Goal: Task Accomplishment & Management: Manage account settings

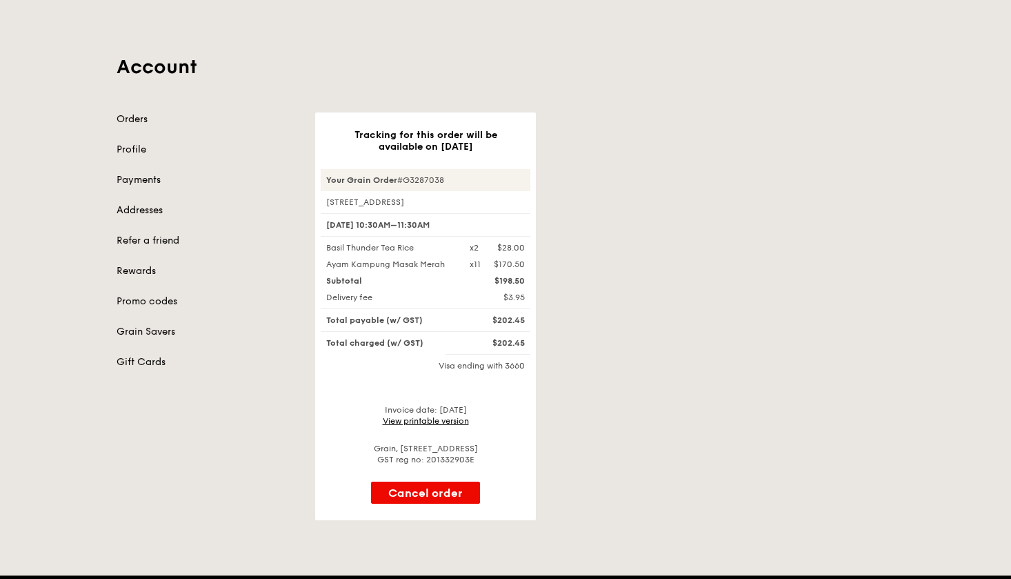
scroll to position [36, 0]
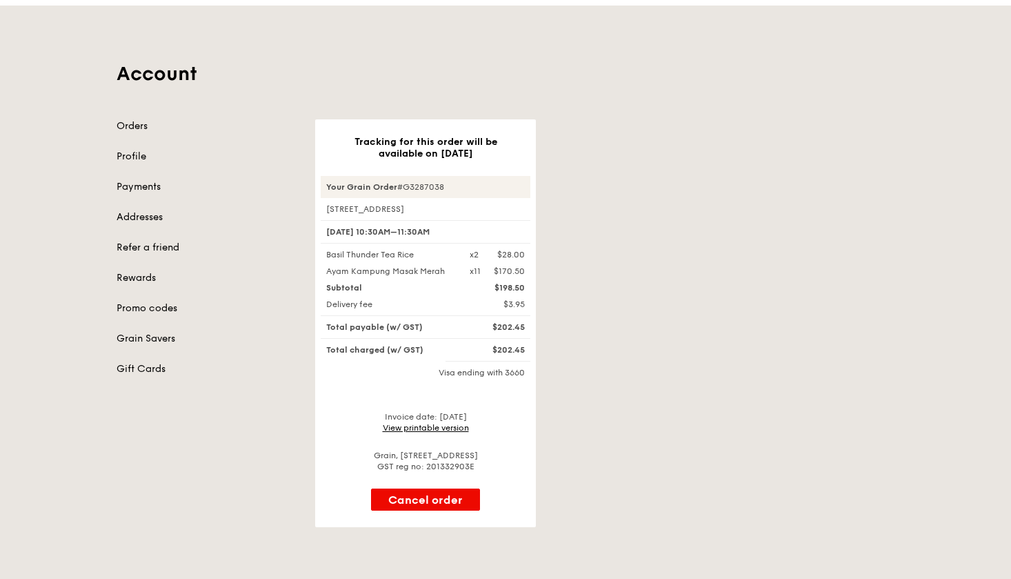
click at [158, 187] on link "Payments" at bounding box center [208, 187] width 182 height 14
click at [131, 186] on link "Payments" at bounding box center [208, 187] width 182 height 14
click at [140, 216] on link "Addresses" at bounding box center [208, 217] width 182 height 14
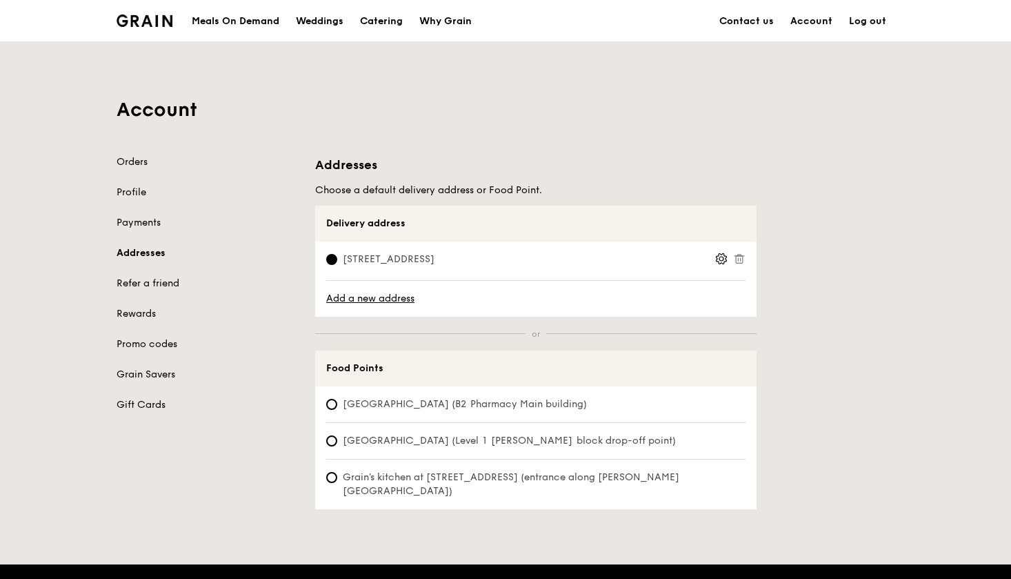
click at [140, 221] on link "Payments" at bounding box center [208, 223] width 182 height 14
click at [139, 223] on link "Payments" at bounding box center [208, 223] width 182 height 14
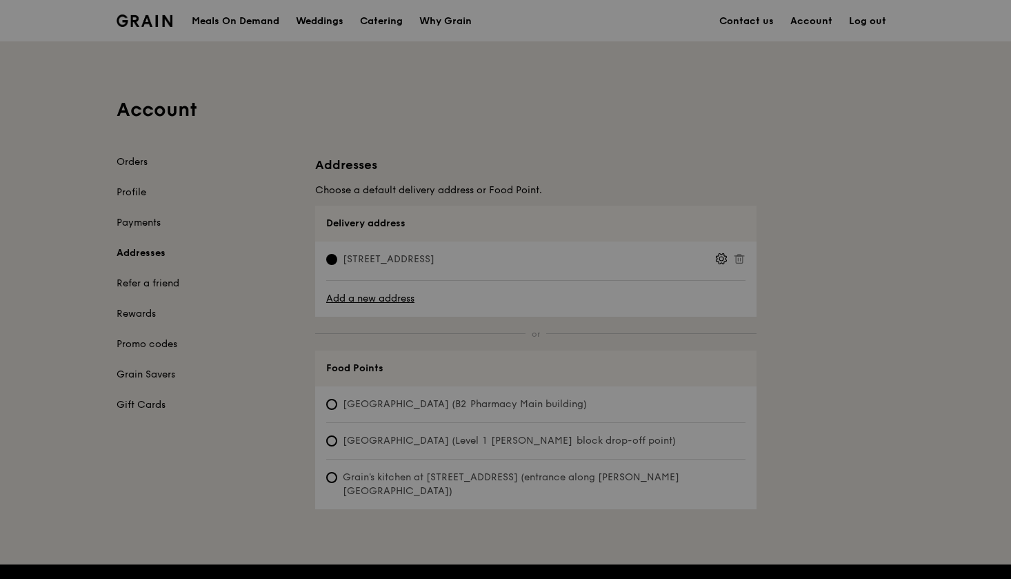
click at [139, 223] on link "Payments" at bounding box center [208, 223] width 182 height 14
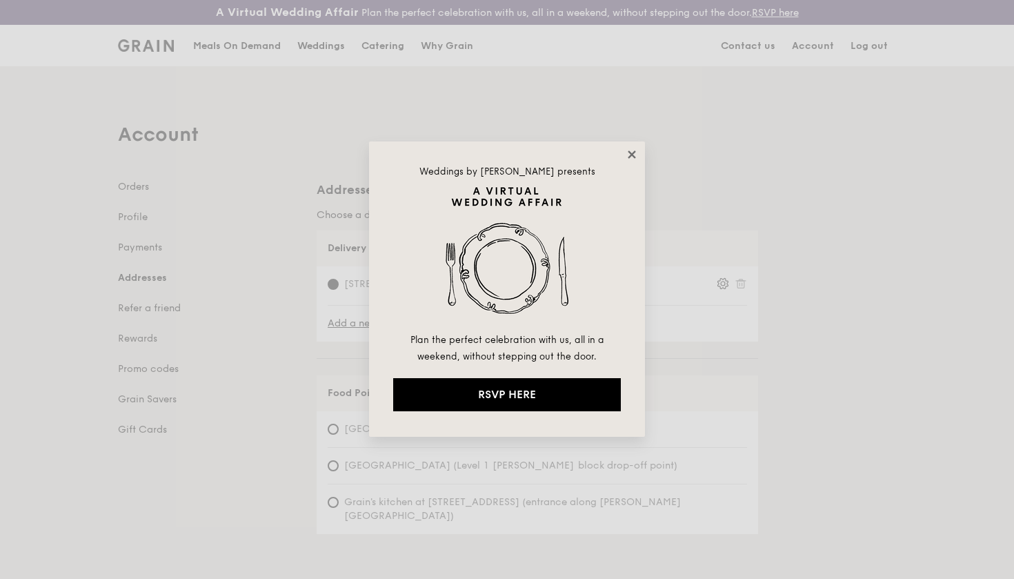
click at [630, 157] on icon at bounding box center [632, 154] width 12 height 12
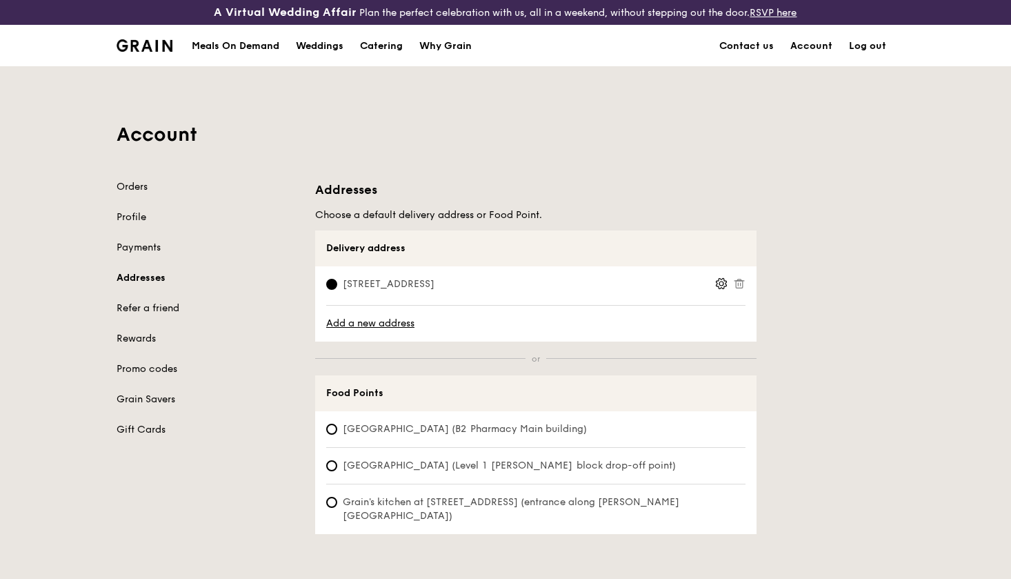
click at [135, 248] on link "Payments" at bounding box center [208, 248] width 182 height 14
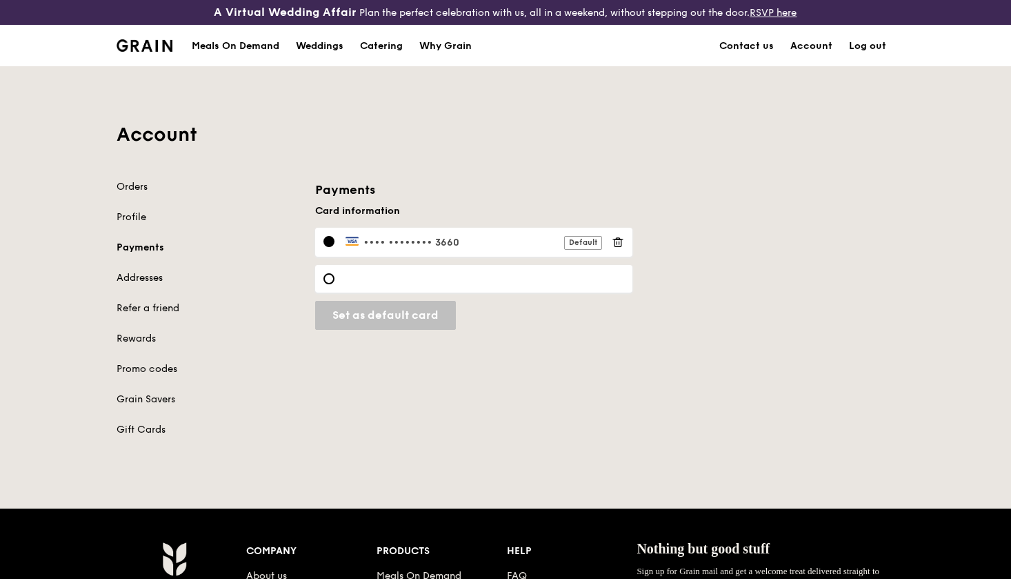
click at [130, 212] on link "Profile" at bounding box center [208, 217] width 182 height 14
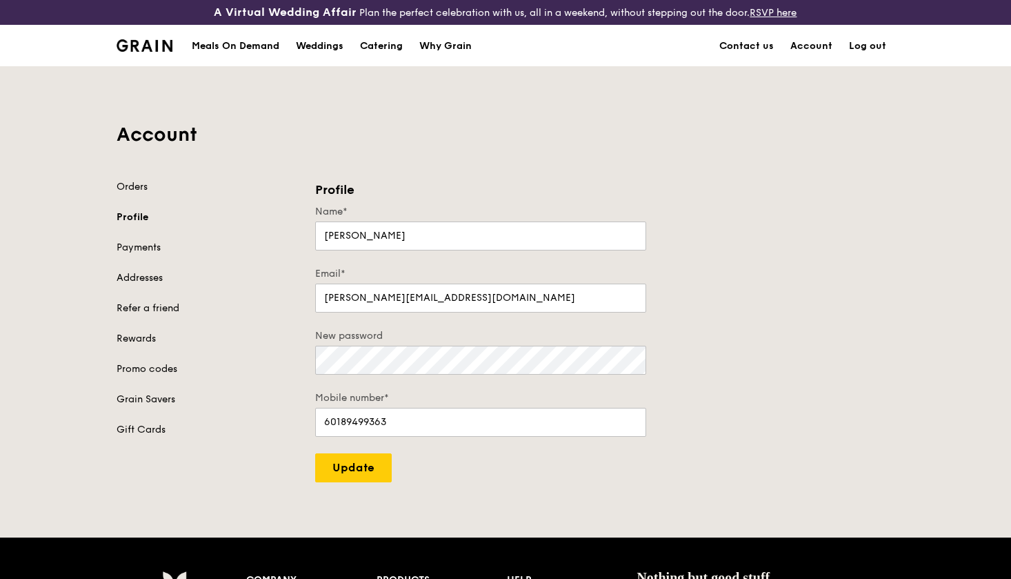
click at [131, 190] on link "Orders" at bounding box center [208, 187] width 182 height 14
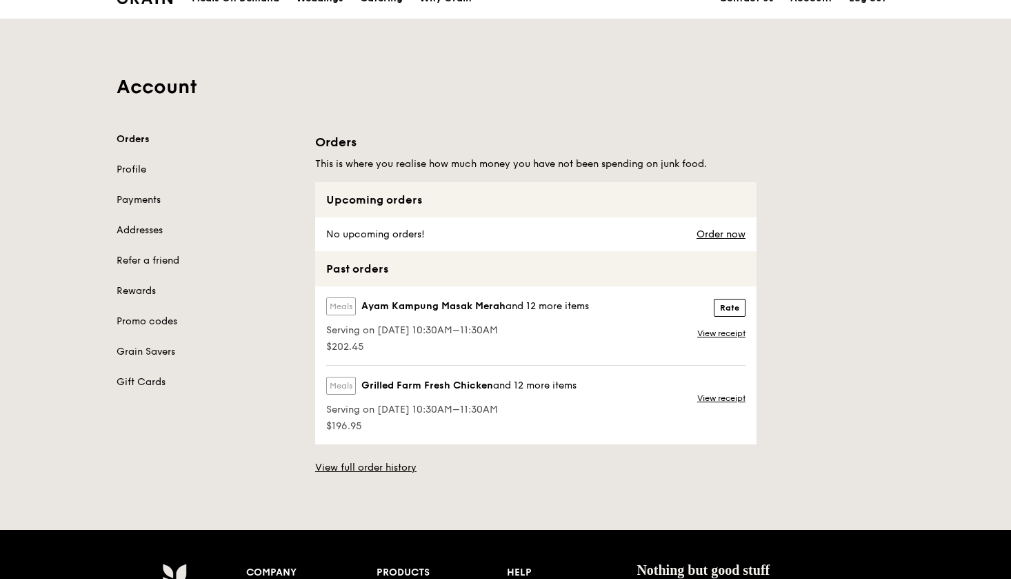
scroll to position [51, 0]
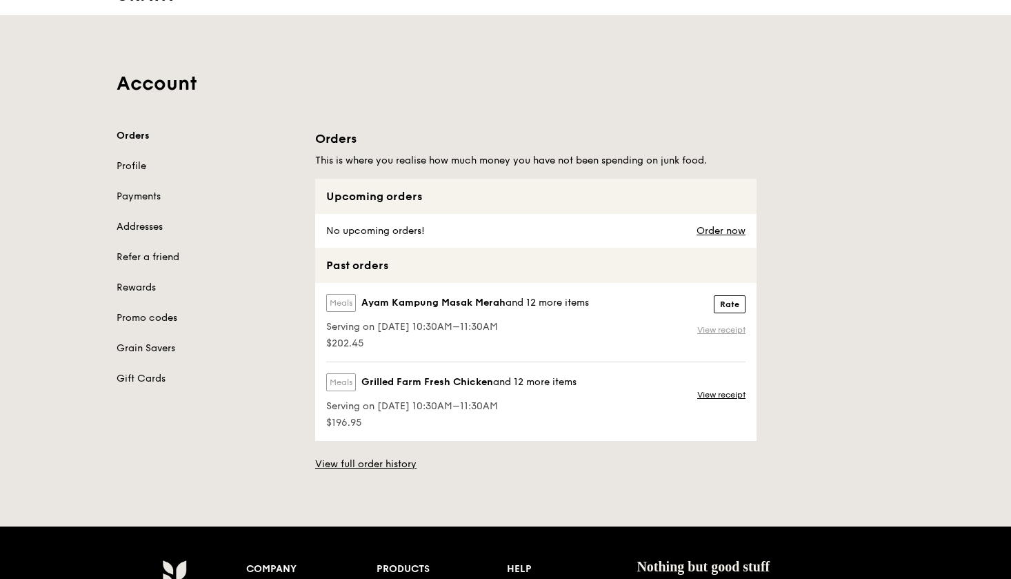
click at [703, 330] on link "View receipt" at bounding box center [721, 329] width 48 height 11
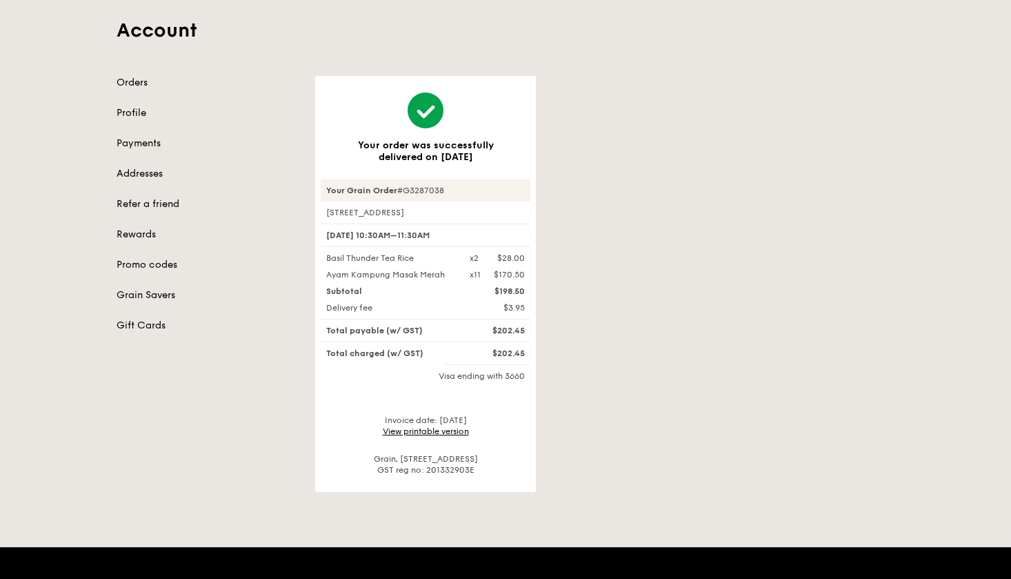
scroll to position [103, 0]
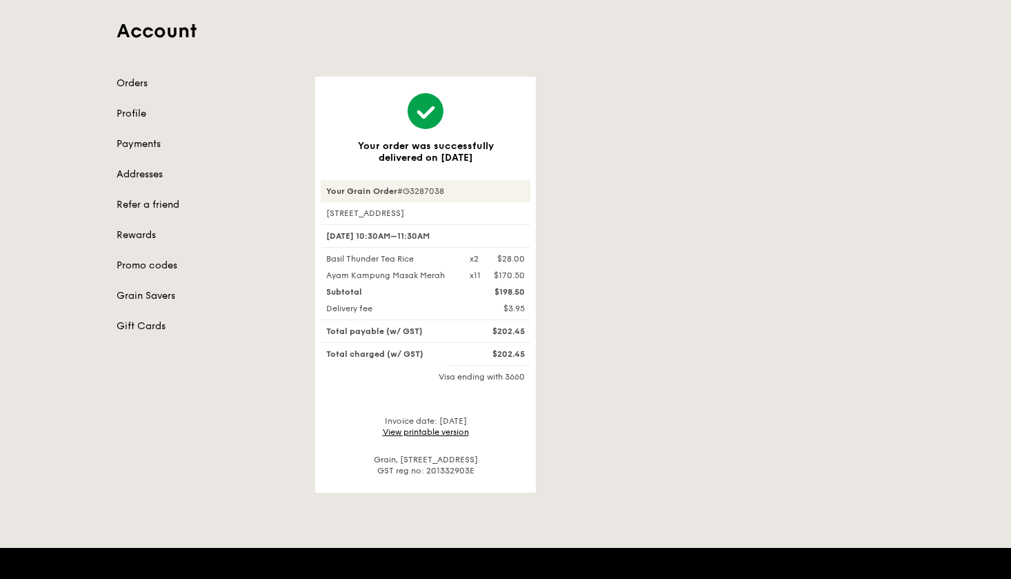
click at [416, 432] on link "View printable version" at bounding box center [426, 432] width 86 height 10
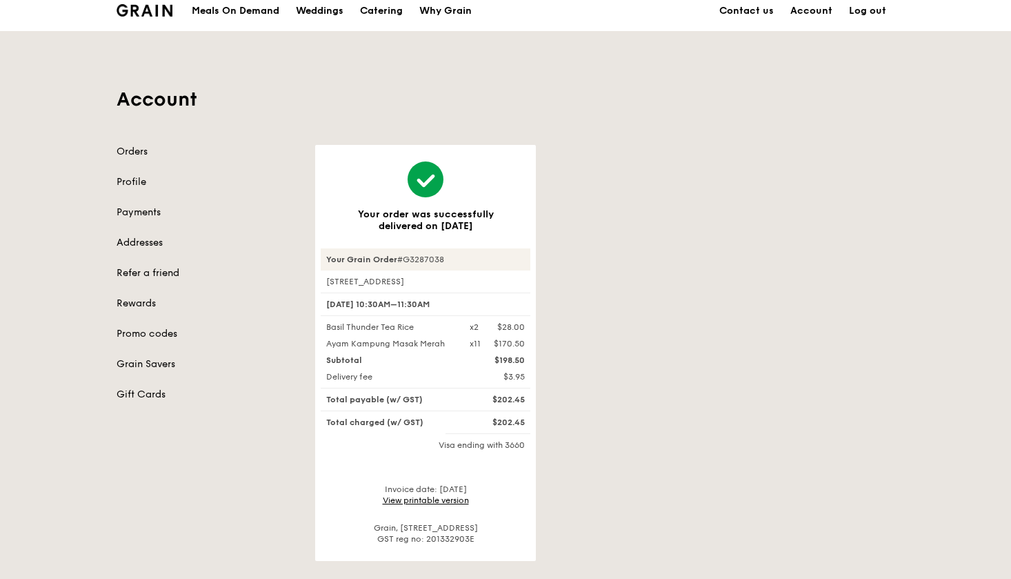
scroll to position [34, 0]
click at [133, 155] on link "Orders" at bounding box center [208, 153] width 182 height 14
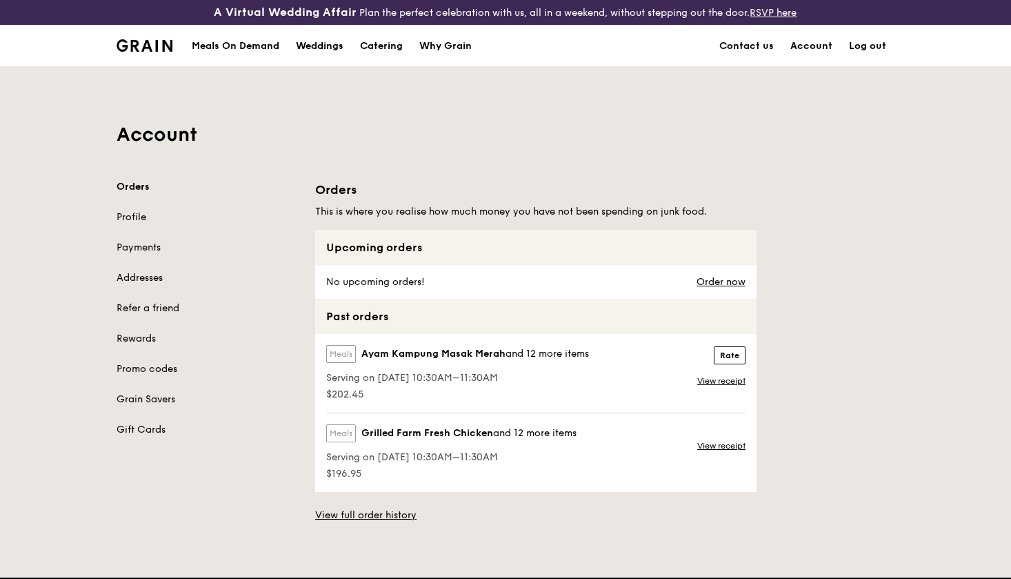
scroll to position [28, 0]
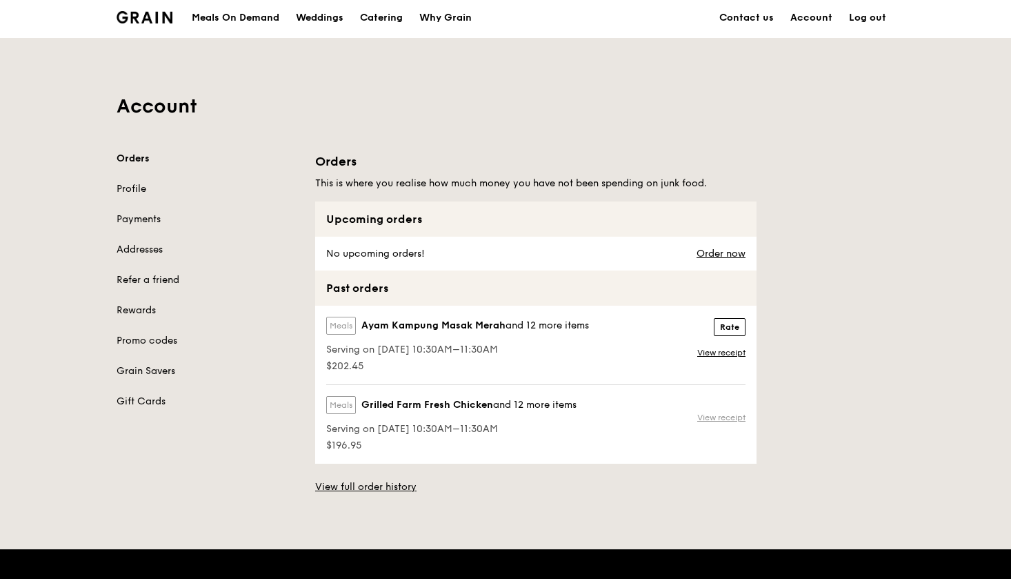
click at [710, 419] on link "View receipt" at bounding box center [721, 417] width 48 height 11
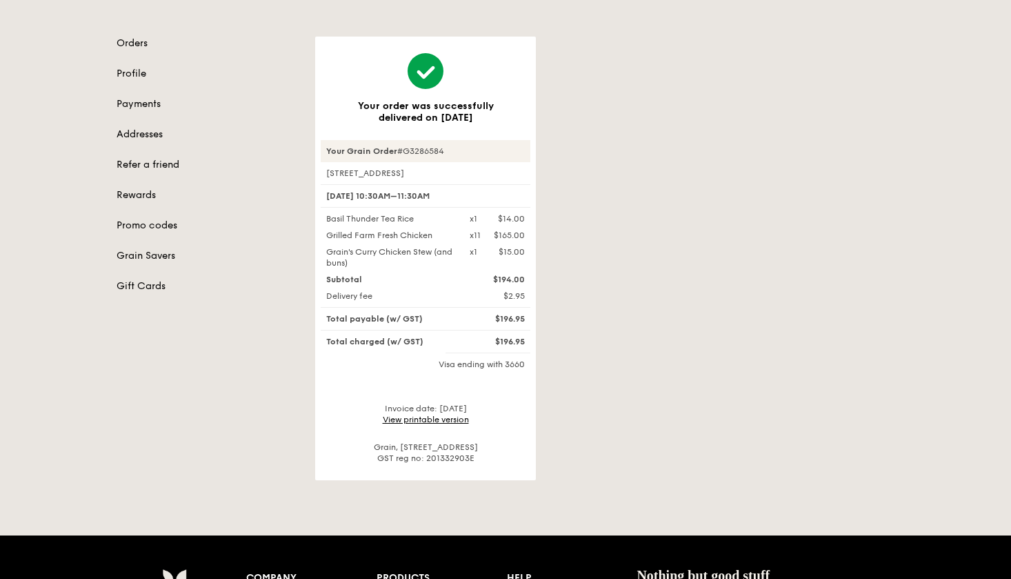
scroll to position [157, 0]
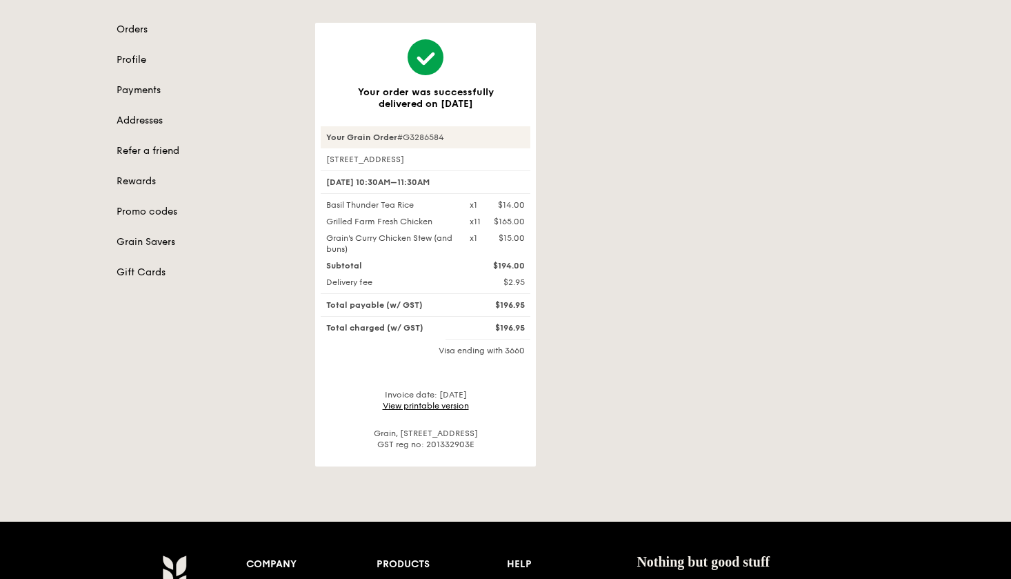
click at [422, 404] on link "View printable version" at bounding box center [426, 406] width 86 height 10
